Goal: Find contact information: Find contact information

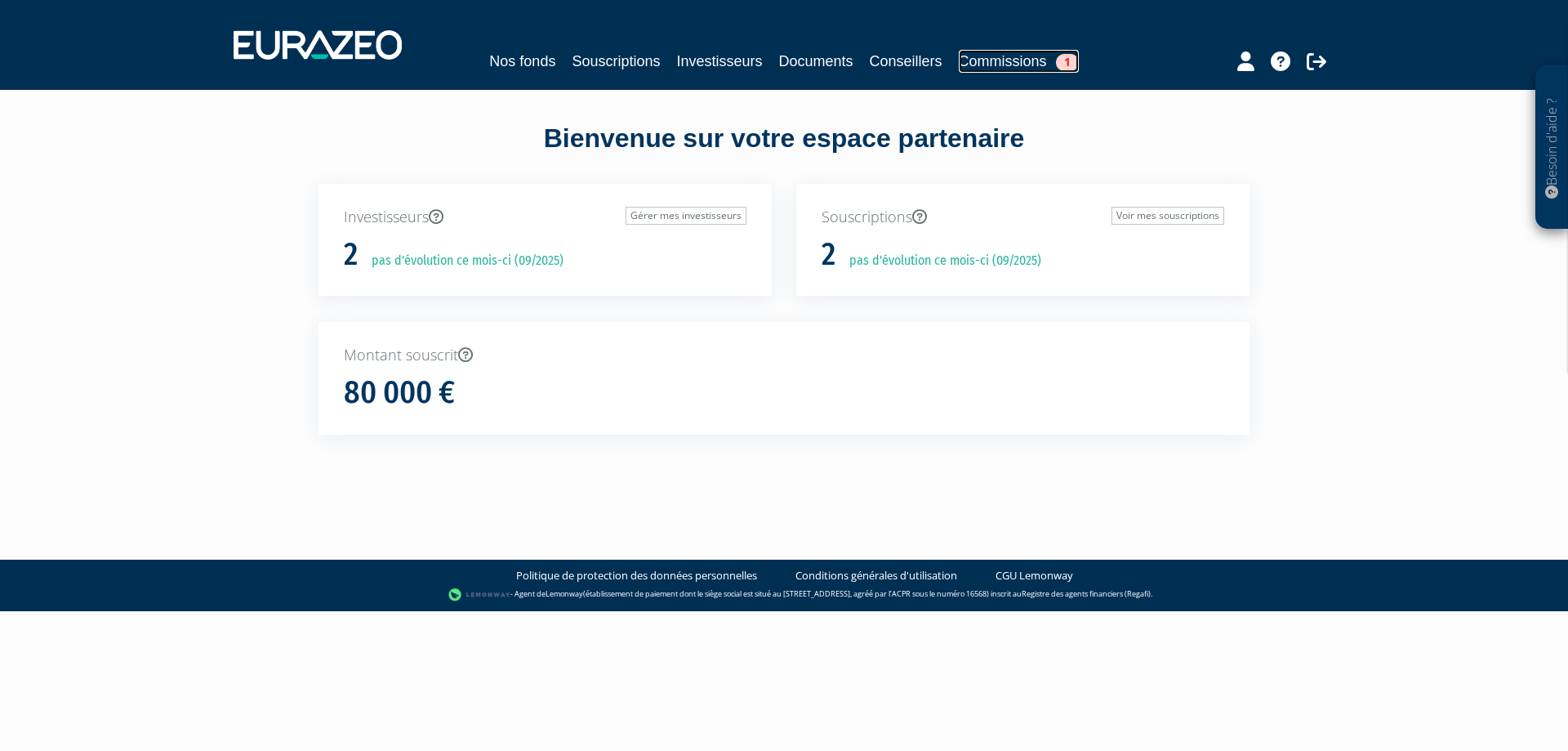
click at [1070, 64] on span "1" at bounding box center [1068, 62] width 23 height 17
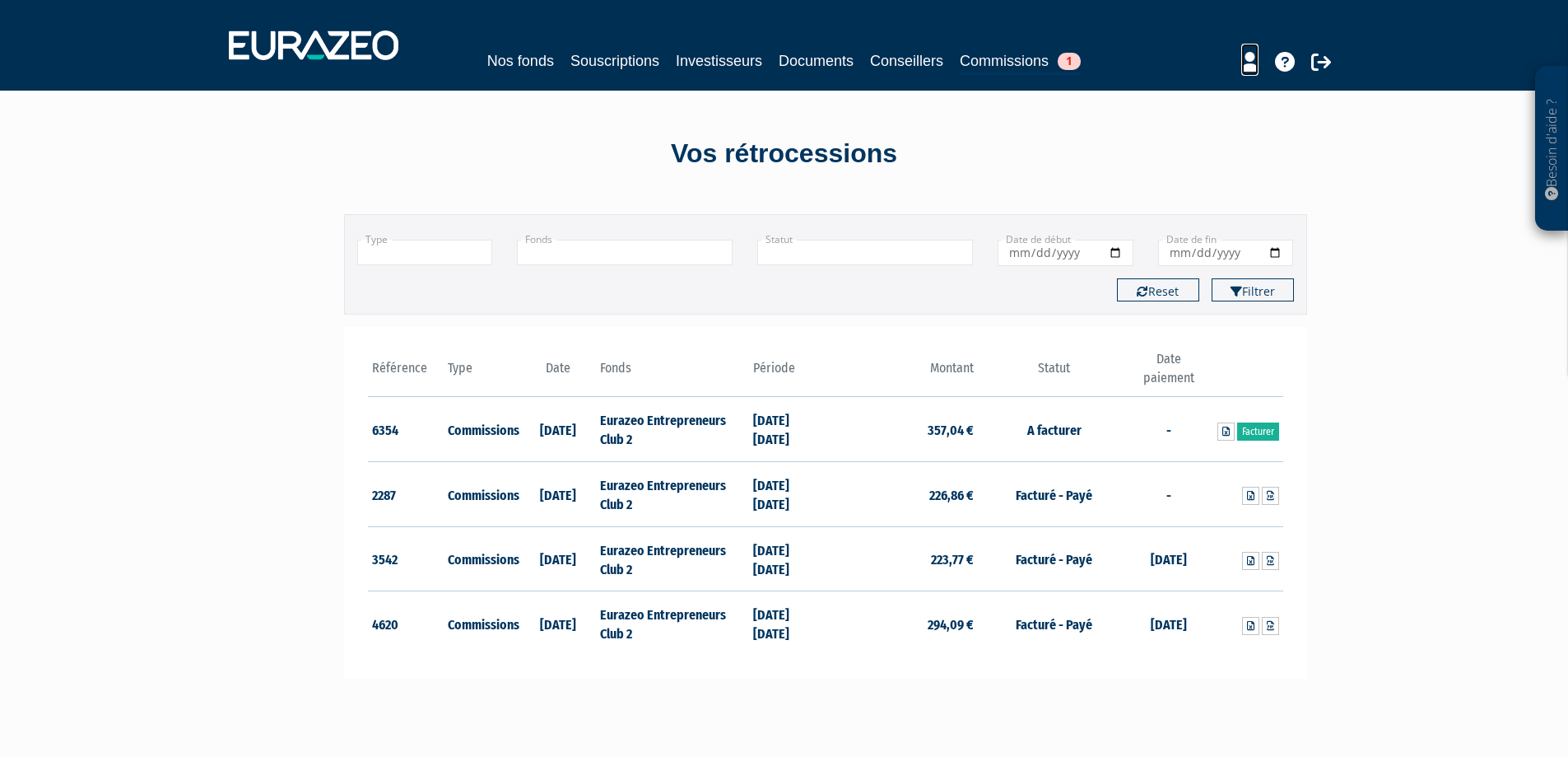
click at [1248, 63] on icon at bounding box center [1250, 62] width 17 height 20
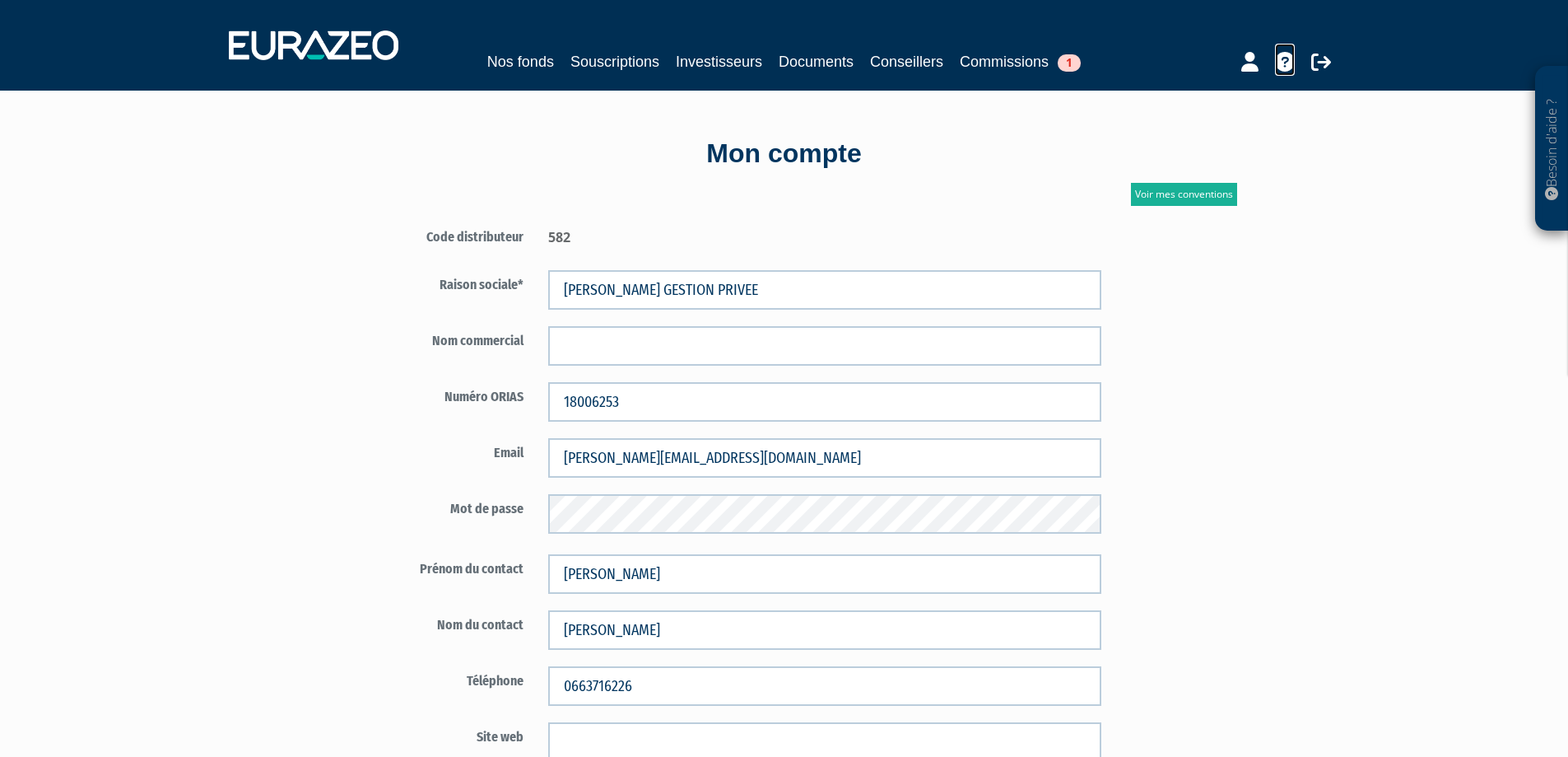
click at [1286, 60] on icon at bounding box center [1286, 62] width 20 height 20
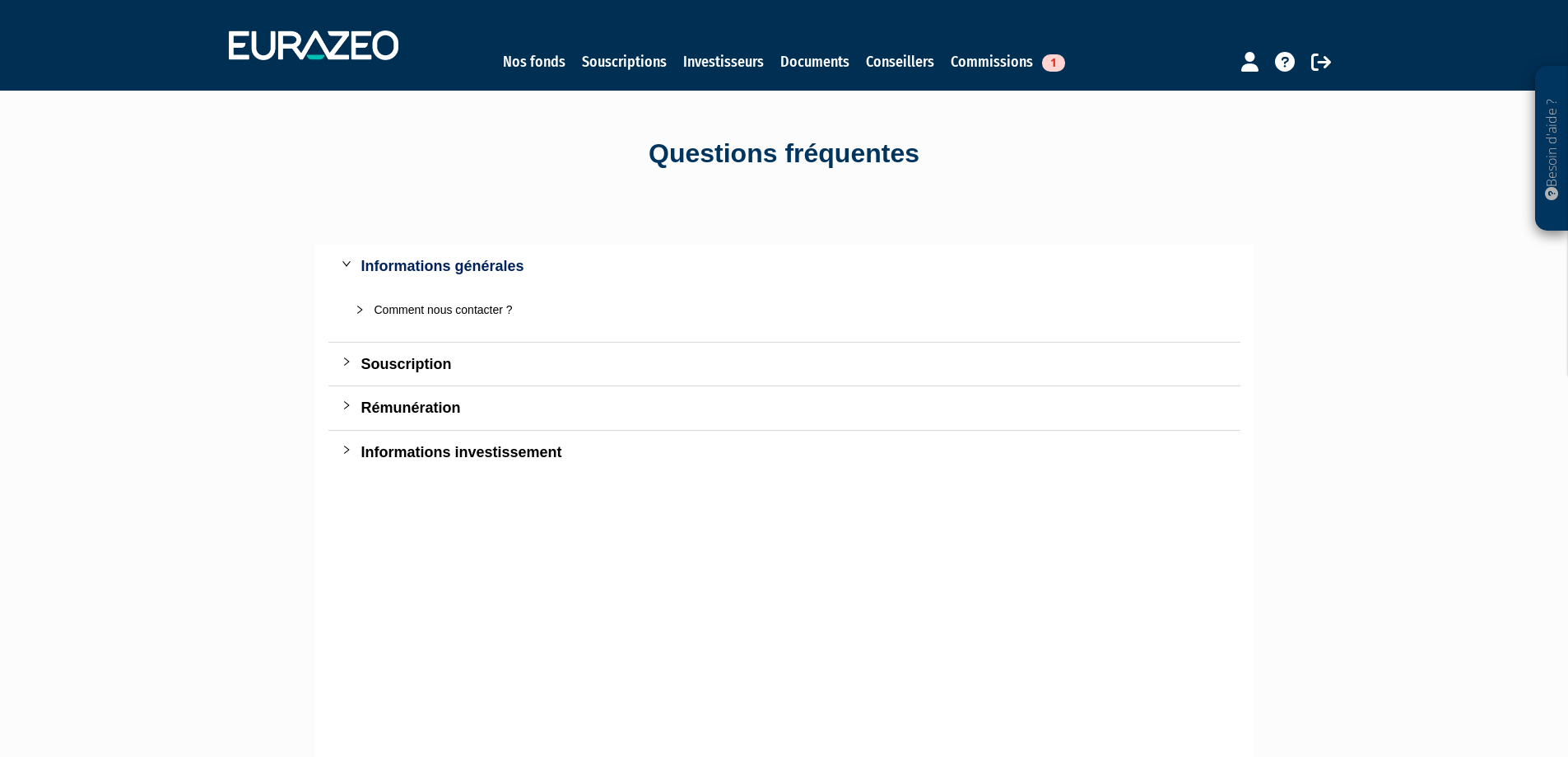
click at [359, 310] on icon "collapsed" at bounding box center [360, 310] width 10 height 10
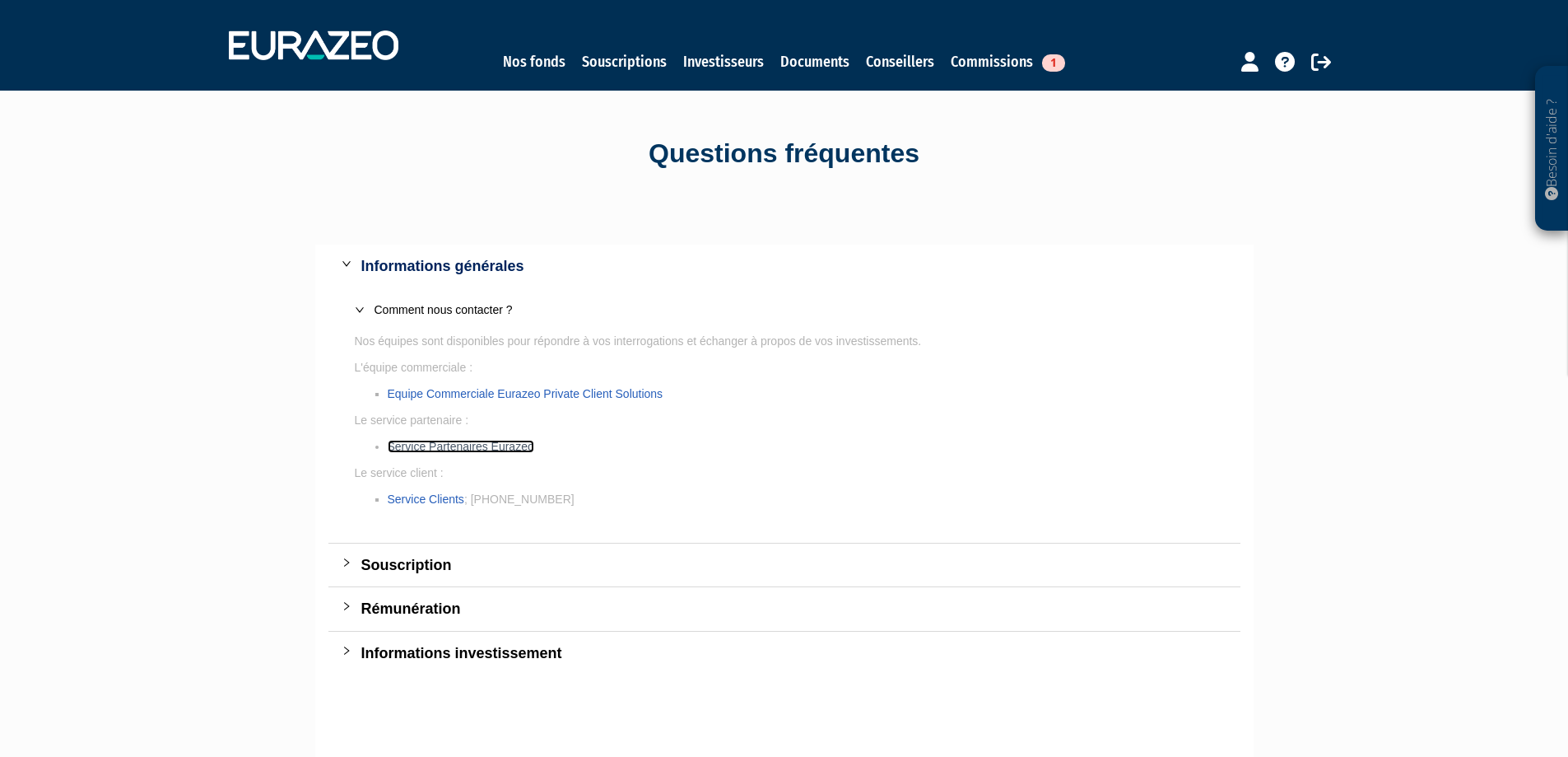
click at [447, 445] on link "Service Partenaires Eurazeo" at bounding box center [461, 447] width 147 height 13
click at [452, 444] on link "Service Partenaires Eurazeo" at bounding box center [461, 447] width 147 height 13
click at [454, 446] on link "Service Partenaires Eurazeo" at bounding box center [461, 447] width 147 height 13
drag, startPoint x: 131, startPoint y: 747, endPoint x: 600, endPoint y: 544, distance: 511.0
click at [636, 544] on div "Souscription" at bounding box center [784, 564] width 912 height 43
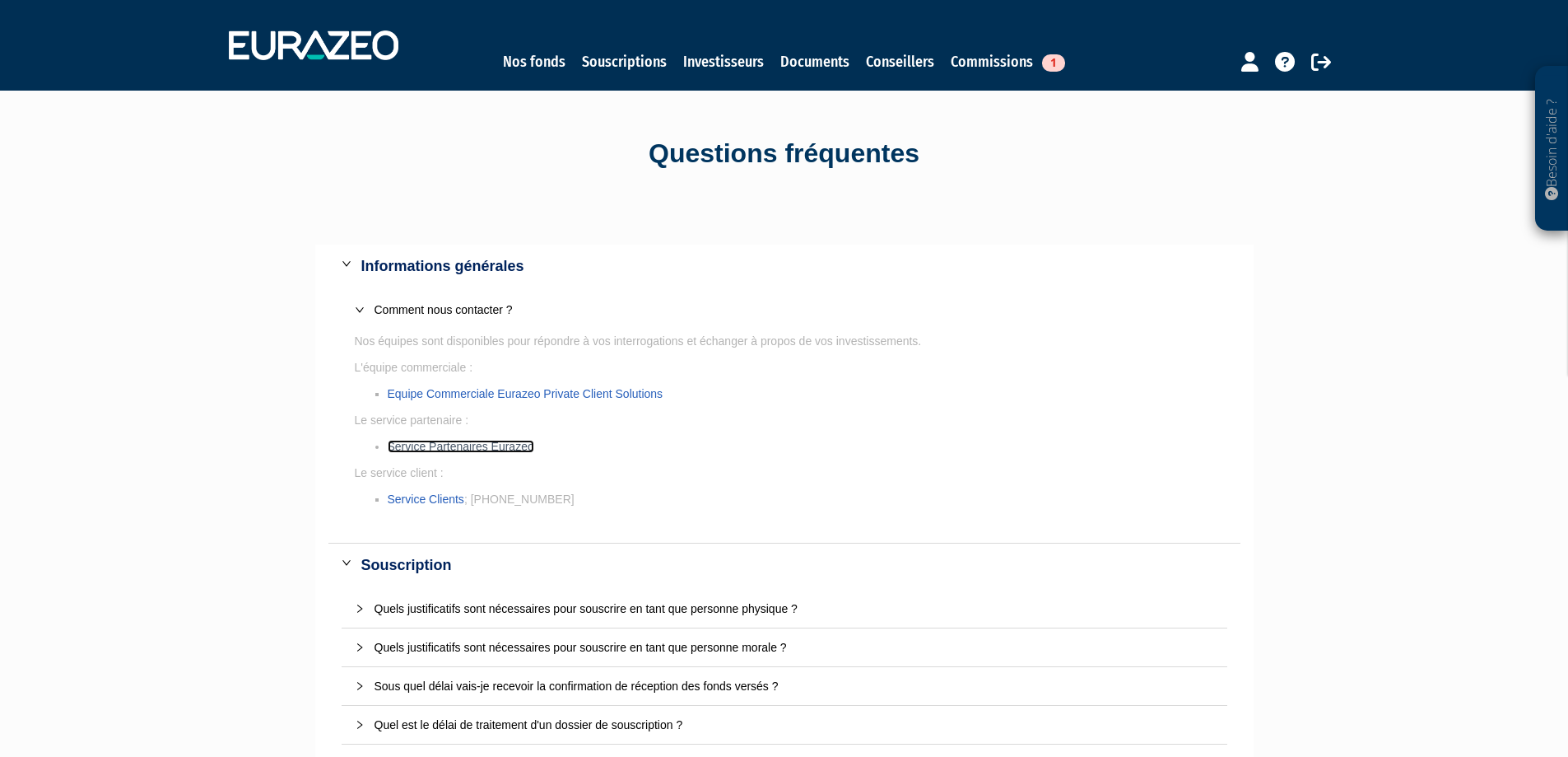
click at [460, 441] on link "Service Partenaires Eurazeo" at bounding box center [461, 447] width 147 height 13
click at [461, 441] on link "Service Partenaires Eurazeo" at bounding box center [461, 447] width 147 height 13
drag, startPoint x: 461, startPoint y: 441, endPoint x: 445, endPoint y: 449, distance: 17.9
click at [445, 449] on link "Service Partenaires Eurazeo" at bounding box center [461, 447] width 147 height 13
click at [452, 450] on link "Service Partenaires Eurazeo" at bounding box center [461, 447] width 147 height 13
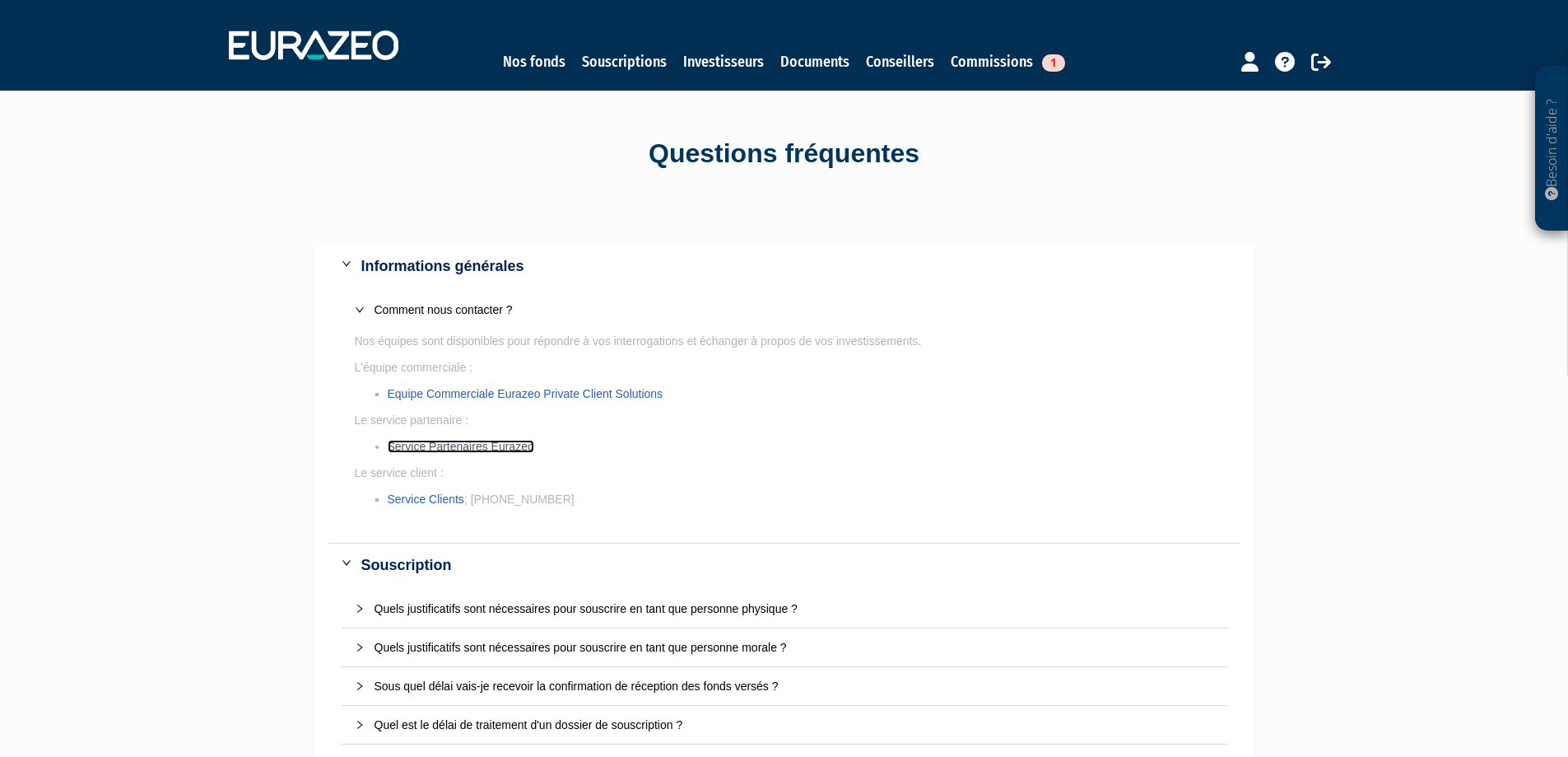
click at [446, 446] on link "Service Partenaires Eurazeo" at bounding box center [461, 447] width 147 height 13
click at [281, 118] on div "Besoin d'aide ? × J'ai besoin d'aide Si vous avez une question à propos du fonc…" at bounding box center [784, 534] width 1568 height 1068
